Goal: Task Accomplishment & Management: Manage account settings

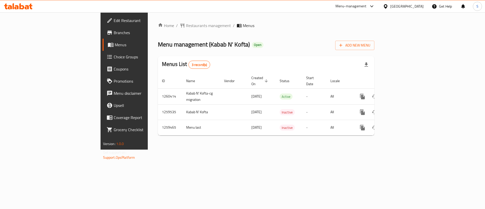
click at [114, 60] on span "Choice Groups" at bounding box center [146, 57] width 64 height 6
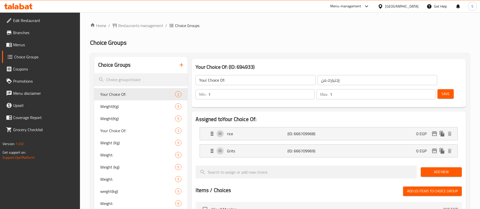
scroll to position [24, 0]
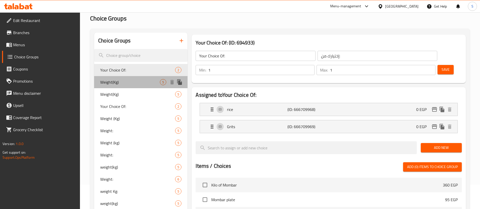
click at [121, 86] on div "Weight(Kg) 5" at bounding box center [140, 82] width 93 height 12
type input "Weight(Kg)"
type input "الوزن(كج)"
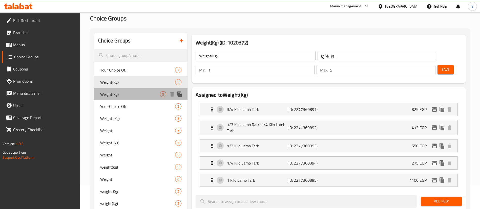
click at [132, 93] on span "Weight(Kg)" at bounding box center [130, 94] width 60 height 6
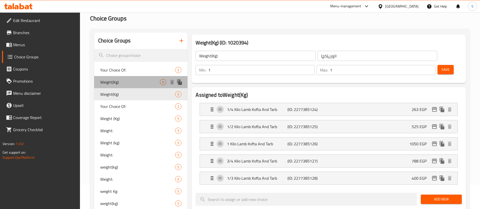
click at [127, 86] on div "Weight(Kg) 5" at bounding box center [140, 82] width 93 height 12
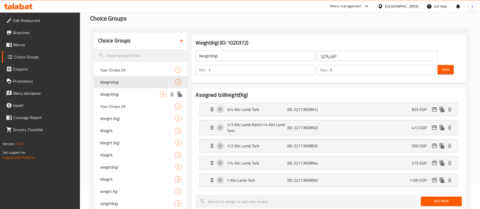
click at [134, 95] on span "Weight(Kg)" at bounding box center [130, 94] width 60 height 6
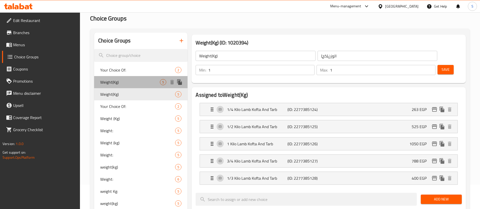
click at [127, 84] on span "Weight(Kg)" at bounding box center [130, 82] width 60 height 6
type input "5"
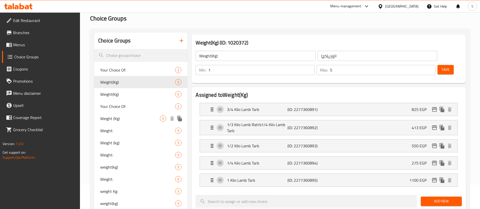
click at [141, 120] on span "Weight (Kg)" at bounding box center [130, 119] width 60 height 6
type input "Weight (Kg)"
type input "الوزن (كجم)"
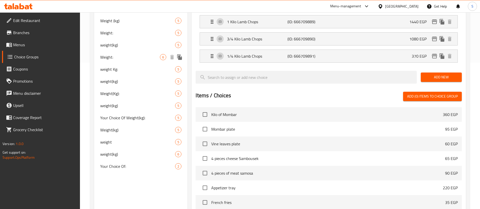
scroll to position [147, 0]
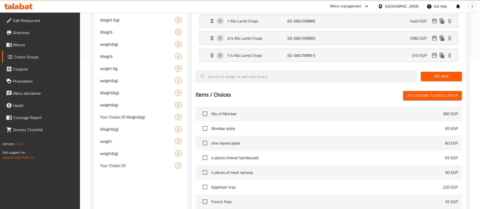
click at [149, 187] on div "Choice Groups Your Choice Of: 2 Weight(Kg) 5 Weight(Kg) 5 Your Choice Of: 2 Wei…" at bounding box center [140, 91] width 93 height 362
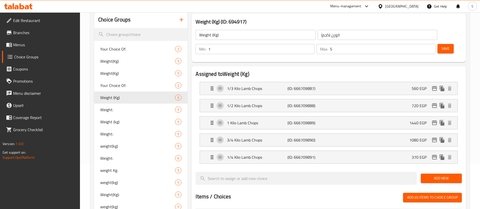
scroll to position [45, 0]
click at [134, 64] on span "Weight(Kg)" at bounding box center [130, 62] width 60 height 6
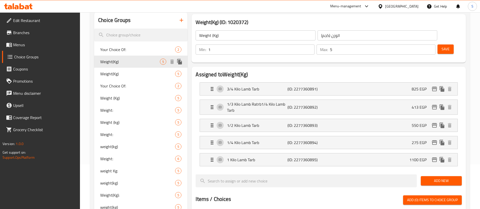
type input "Weight(Kg)"
type input "الوزن(كج)"
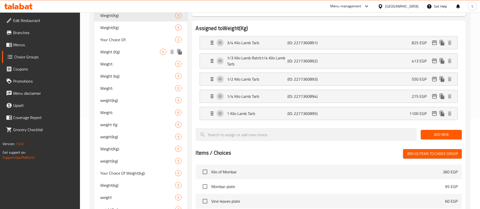
scroll to position [88, 0]
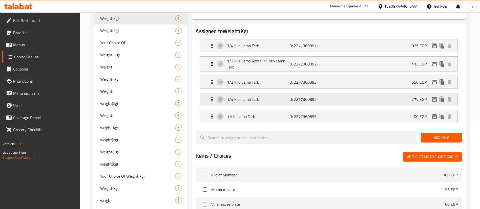
click at [289, 96] on p "(ID: 2277360894)" at bounding box center [307, 99] width 40 height 6
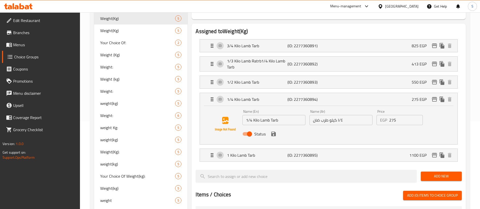
scroll to position [0, 0]
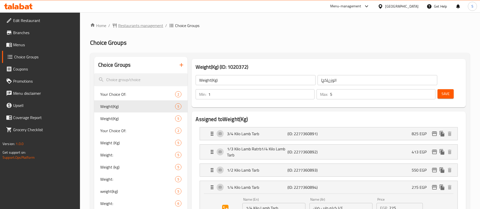
click at [142, 26] on span "Restaurants management" at bounding box center [140, 26] width 45 height 6
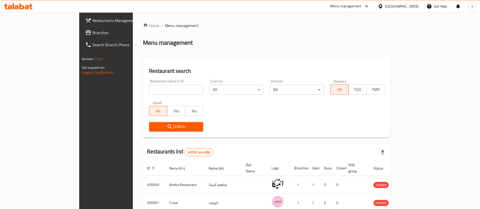
click at [92, 34] on span "Branches" at bounding box center [123, 33] width 63 height 6
click at [149, 91] on input "search" at bounding box center [176, 90] width 54 height 10
paste input "732890"
type input "732890"
click button "Search" at bounding box center [176, 126] width 54 height 9
